Goal: Information Seeking & Learning: Learn about a topic

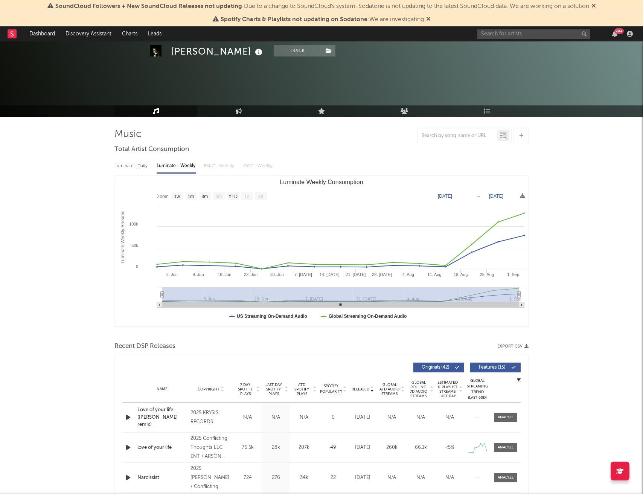
select select "1w"
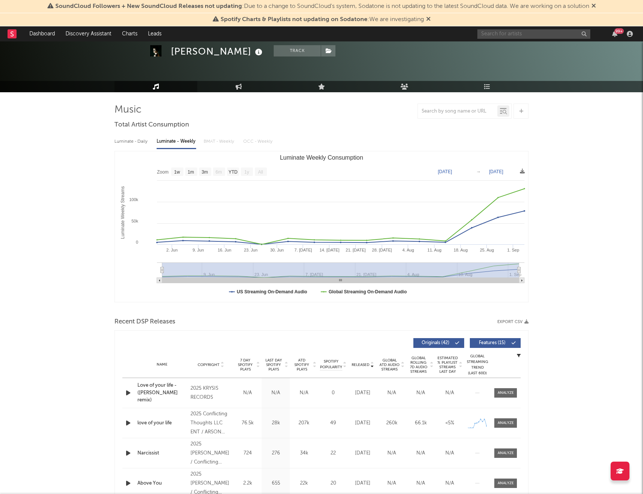
click at [510, 35] on input "text" at bounding box center [533, 33] width 113 height 9
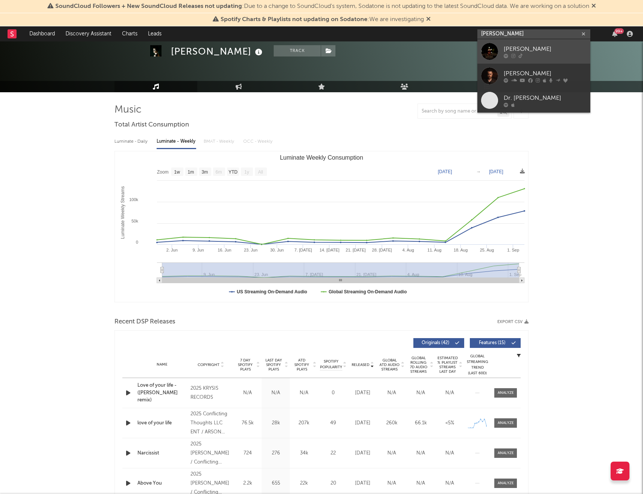
type input "[PERSON_NAME]"
click at [514, 49] on div "[PERSON_NAME]" at bounding box center [544, 48] width 83 height 9
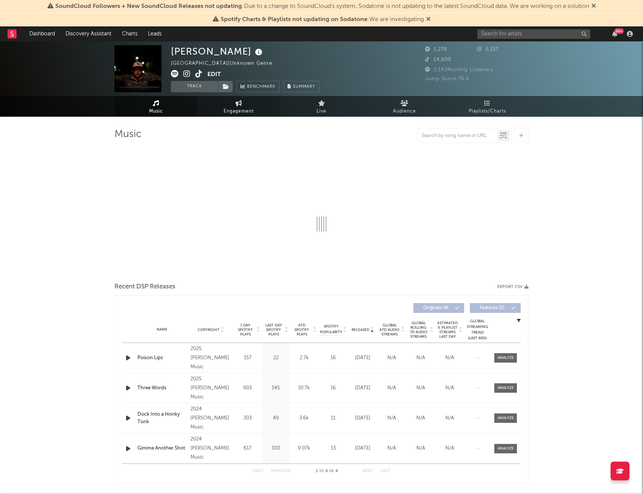
select select "6m"
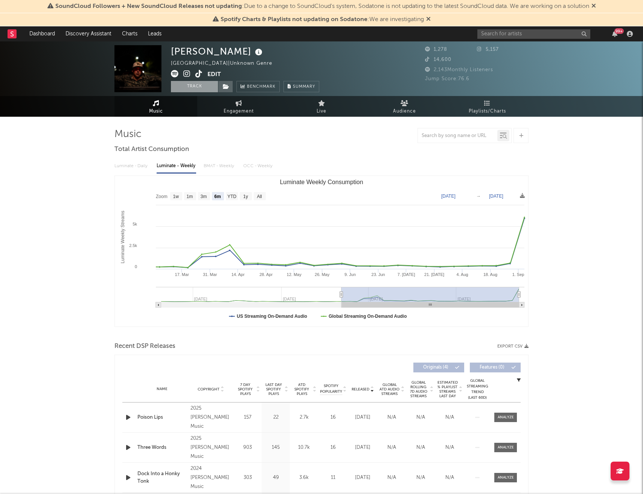
click at [192, 87] on button "Track" at bounding box center [194, 86] width 47 height 11
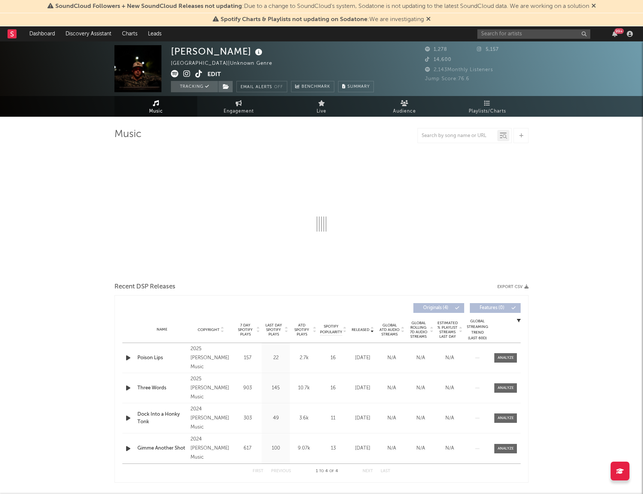
select select "6m"
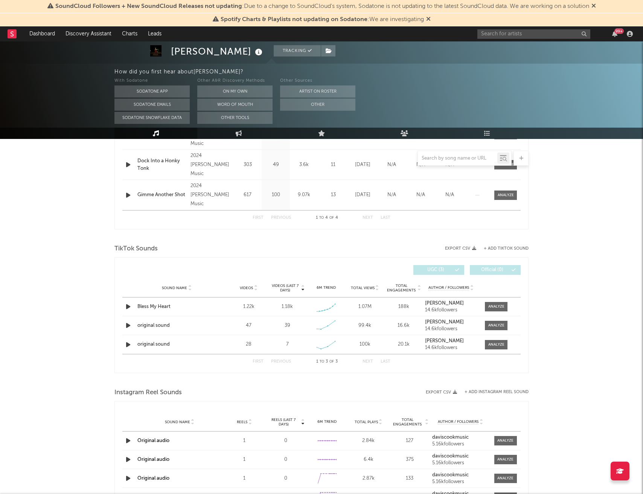
scroll to position [383, 0]
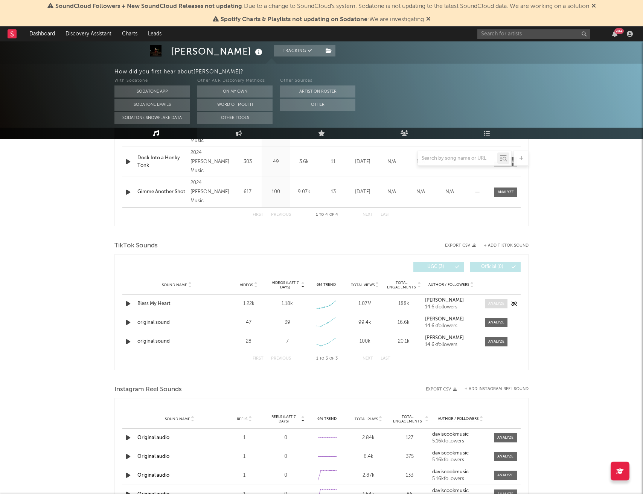
click at [490, 303] on div at bounding box center [496, 304] width 16 height 6
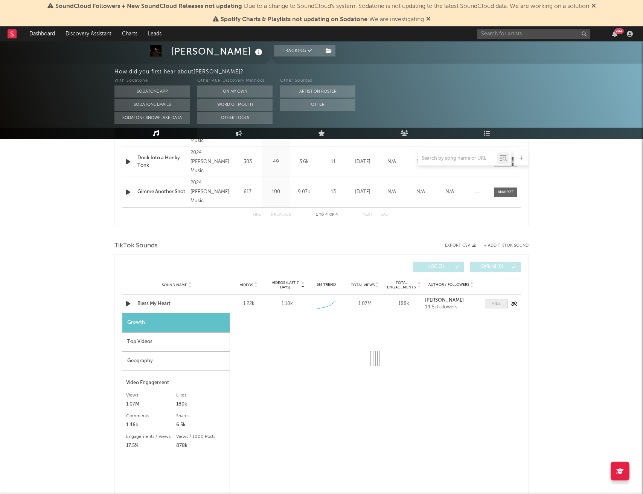
select select "1w"
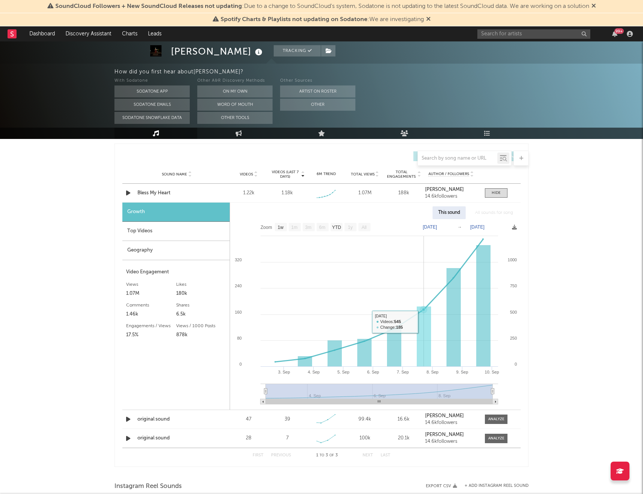
scroll to position [496, 0]
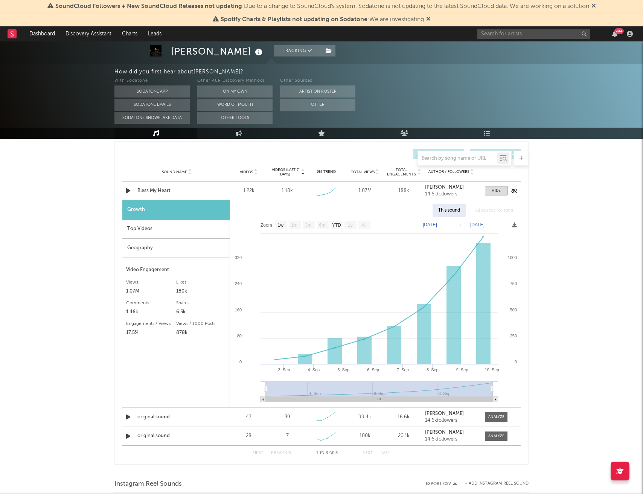
click at [128, 192] on icon "button" at bounding box center [128, 190] width 8 height 9
click at [126, 192] on icon "button" at bounding box center [127, 190] width 7 height 9
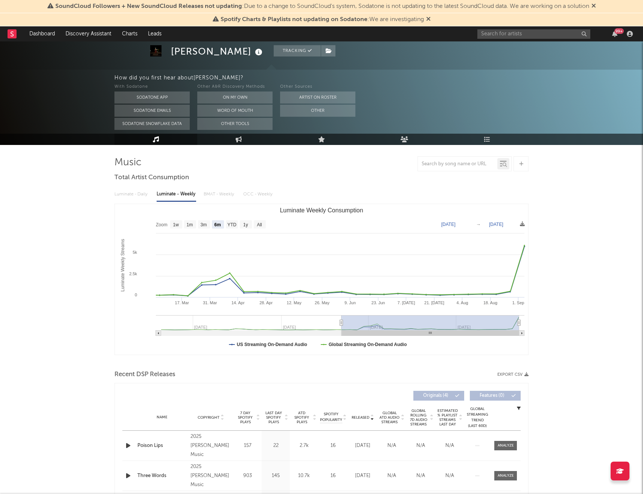
scroll to position [0, 0]
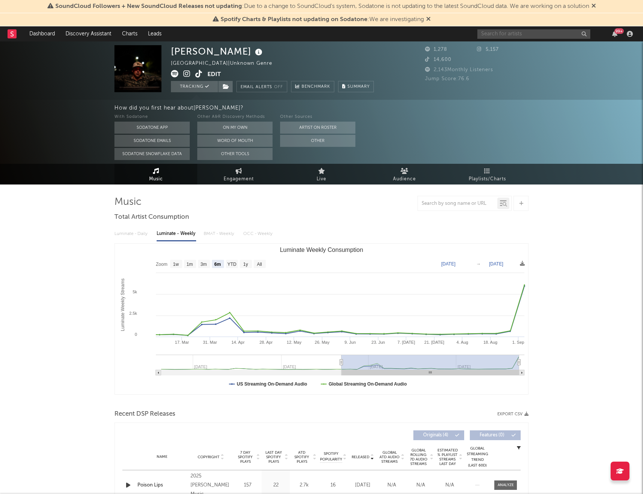
click at [514, 34] on input "text" at bounding box center [533, 33] width 113 height 9
type input "catch your breath"
click at [511, 44] on div "Catch Your Breath" at bounding box center [544, 48] width 83 height 9
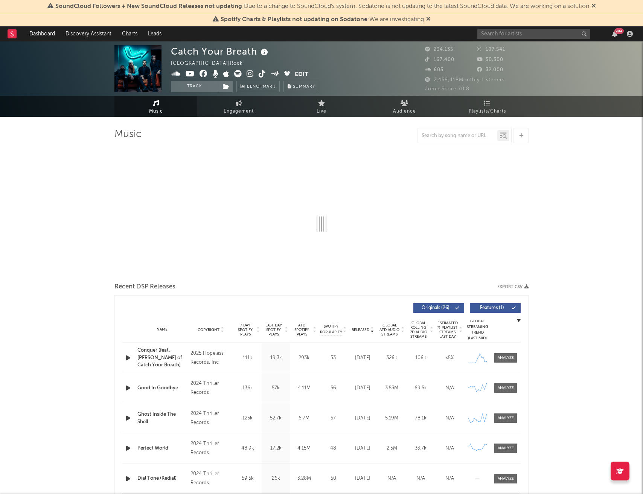
select select "6m"
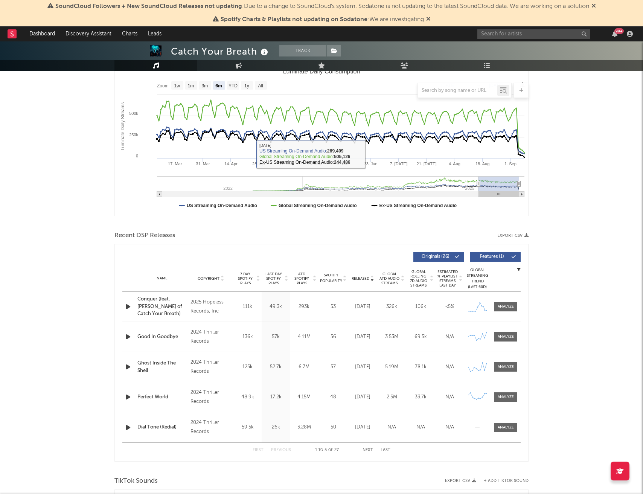
scroll to position [116, 0]
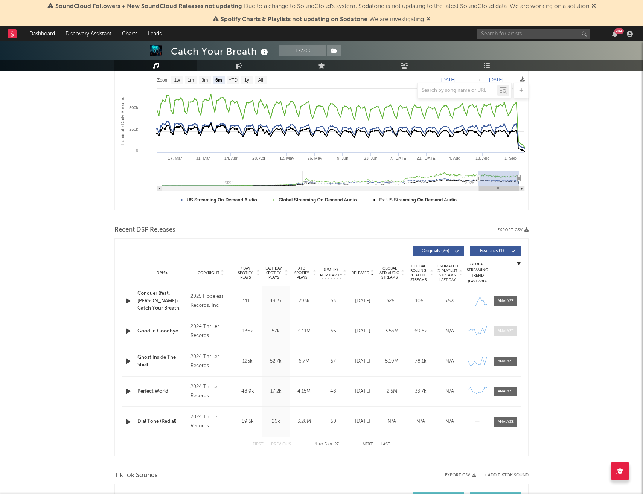
click at [509, 329] on div at bounding box center [505, 331] width 16 height 6
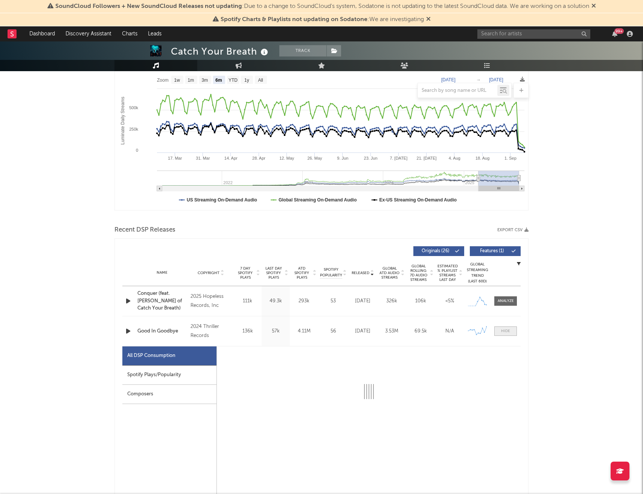
select select "6m"
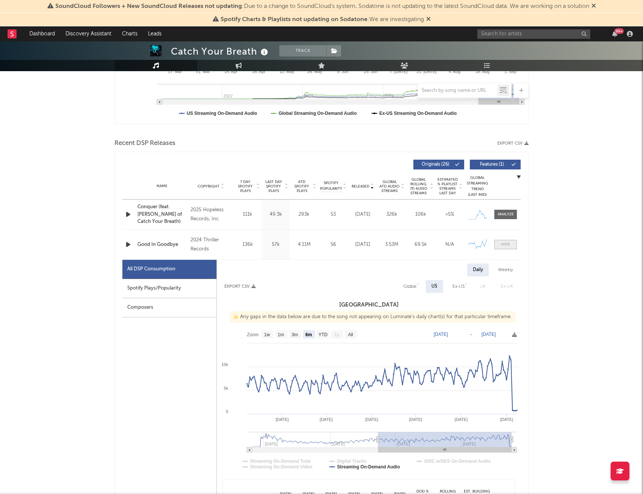
scroll to position [207, 0]
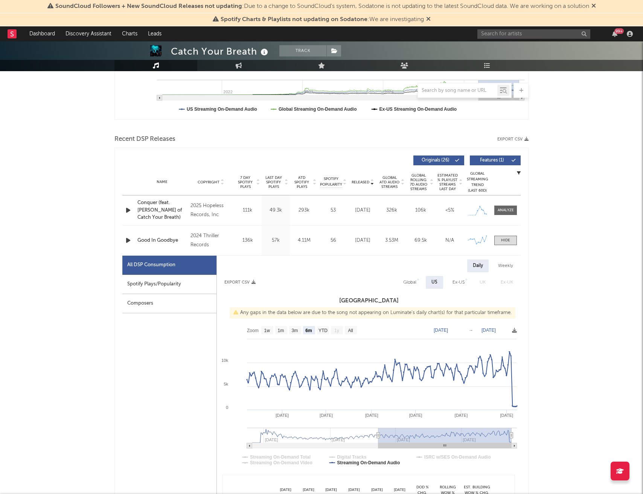
click at [503, 262] on div "Weekly" at bounding box center [505, 265] width 26 height 13
select select "6m"
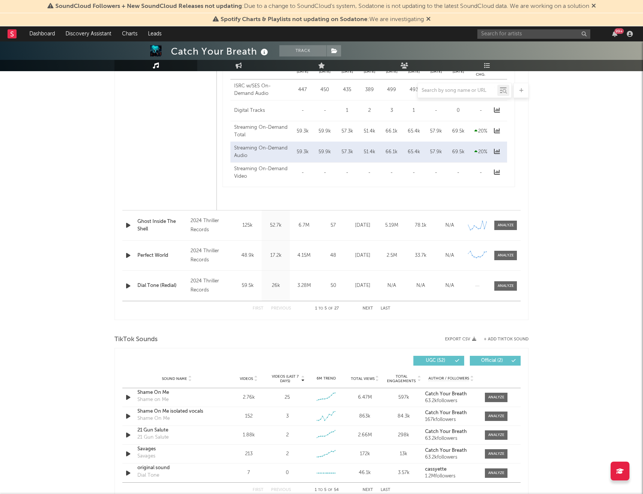
scroll to position [637, 0]
